Goal: Transaction & Acquisition: Purchase product/service

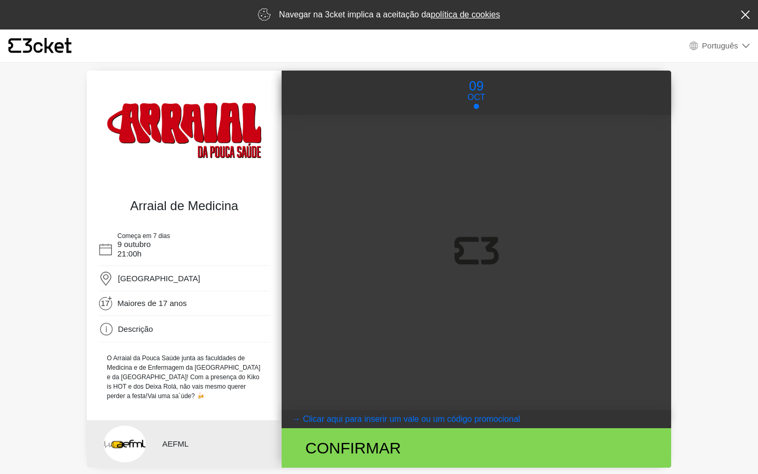
select select "pt_PT"
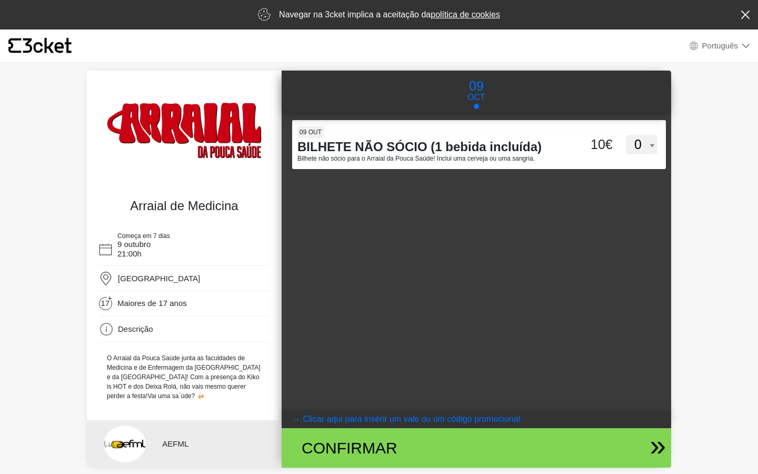
click at [357, 442] on div "Confirmar" at bounding box center [413, 448] width 238 height 24
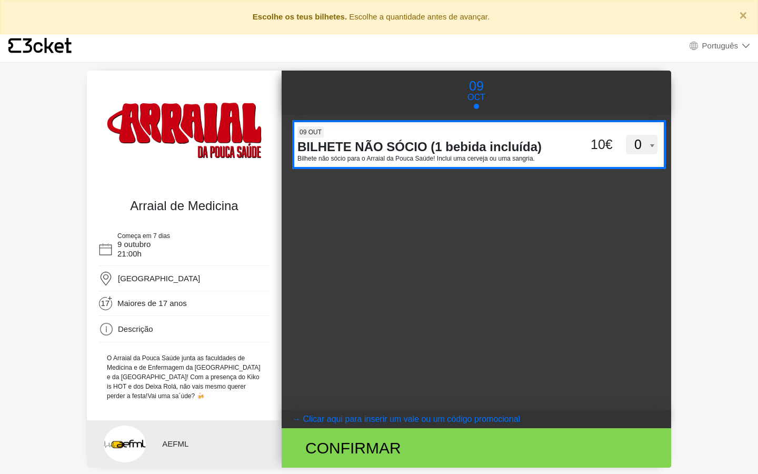
click at [640, 143] on select "0 1 2 3 4 5 6 7 8 9 10 11 12 13 14 15" at bounding box center [642, 145] width 32 height 20
select select "1"
click at [626, 135] on select "0 1 2 3 4 5 6 7 8 9 10 11 12 13 14 15" at bounding box center [642, 145] width 32 height 20
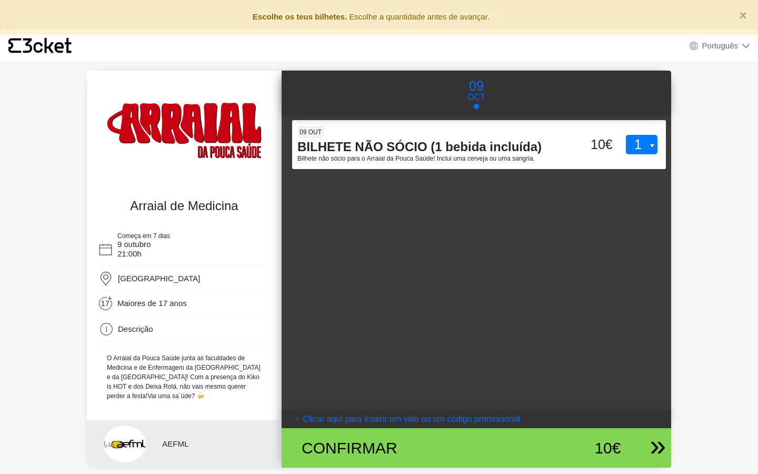
click at [589, 447] on div "10€" at bounding box center [576, 448] width 89 height 24
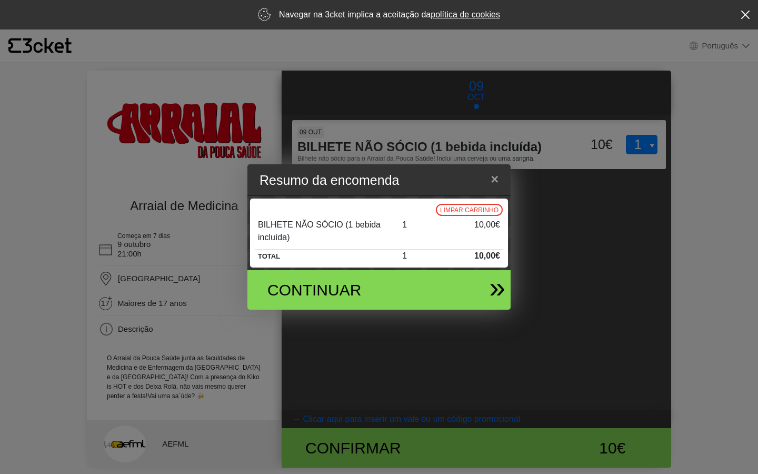
click at [447, 280] on div "Continuar" at bounding box center [375, 289] width 246 height 39
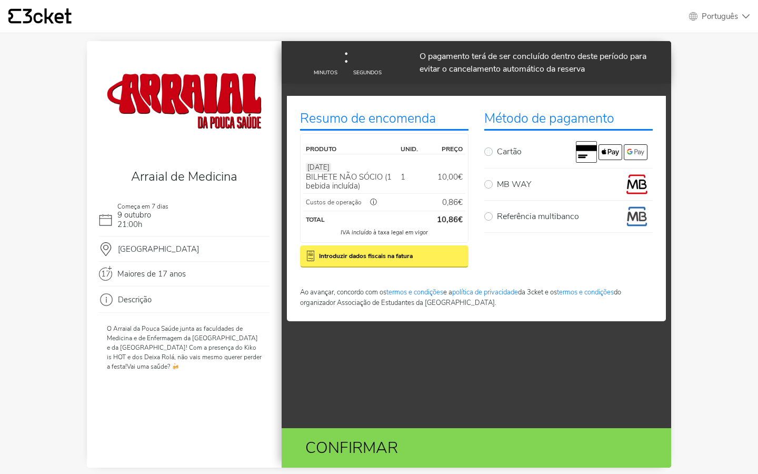
select select "pt_PT"
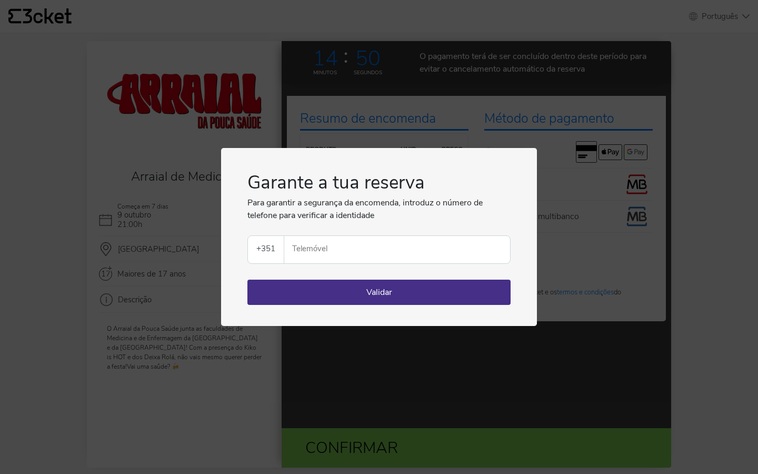
click at [419, 255] on input "Telemóvel" at bounding box center [401, 249] width 217 height 27
type input "964298639"
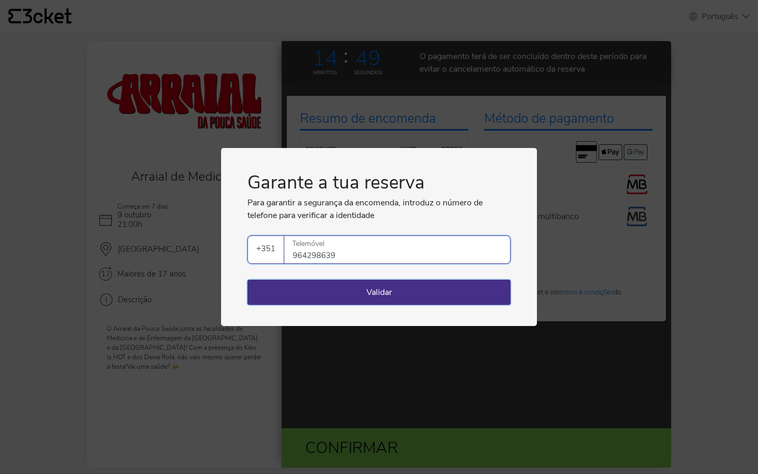
click at [401, 293] on button "Validar" at bounding box center [378, 291] width 263 height 25
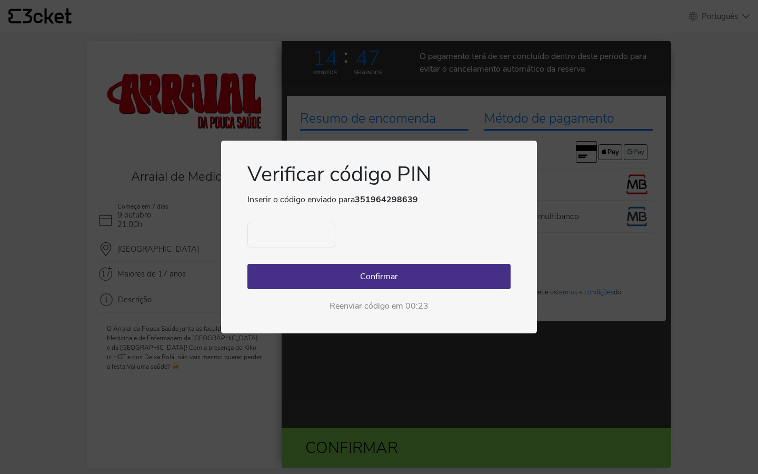
click at [283, 242] on input "text" at bounding box center [291, 235] width 88 height 26
type input "6783"
click at [406, 277] on button "Confirmar" at bounding box center [378, 276] width 263 height 25
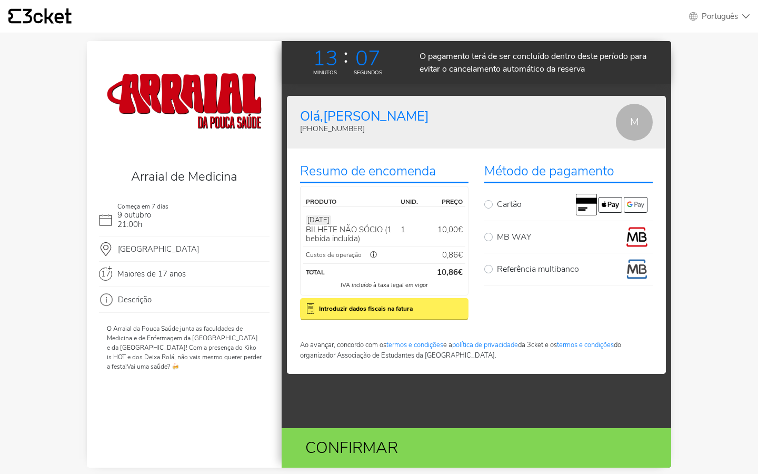
click at [497, 237] on label "MB WAY" at bounding box center [575, 236] width 156 height 21
click at [497, 233] on input "MB WAY" at bounding box center [500, 229] width 7 height 7
radio input "true"
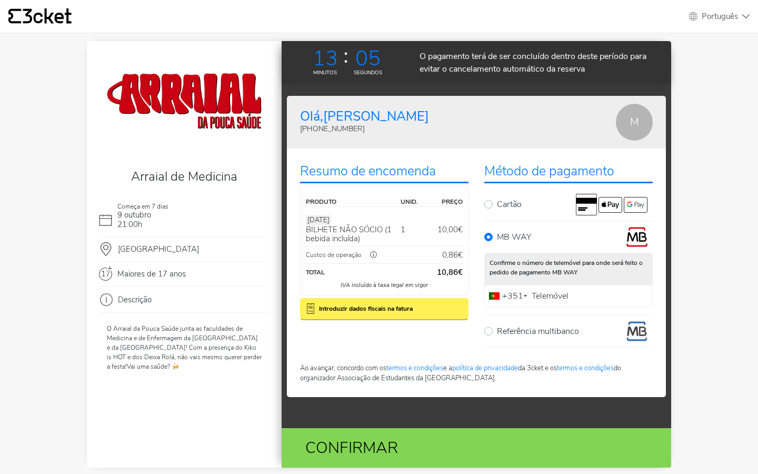
click at [553, 299] on label "Telemóvel" at bounding box center [550, 296] width 42 height 7
click at [553, 299] on input "Telemóvel" at bounding box center [568, 296] width 168 height 22
type input "964298639"
click at [463, 436] on div "Confirmar" at bounding box center [413, 448] width 238 height 24
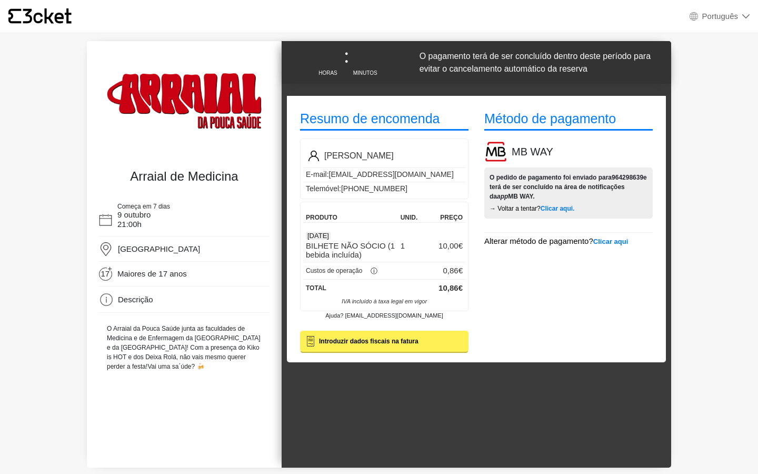
select select "pt_PT"
